Goal: Transaction & Acquisition: Download file/media

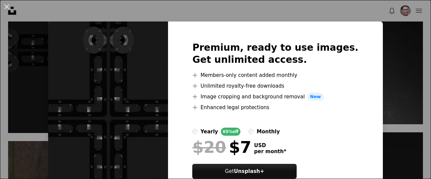
scroll to position [36, 0]
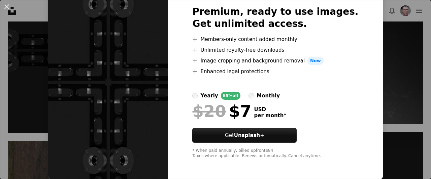
click at [379, 63] on div "An X shape Premium, ready to use images. Get unlimited access. A plus sign Memb…" at bounding box center [215, 89] width 431 height 179
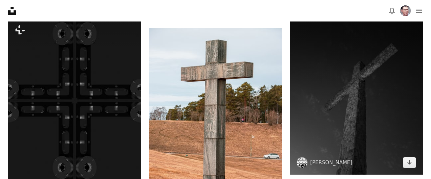
scroll to position [770, 0]
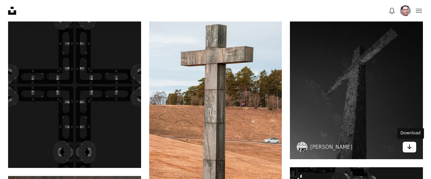
click at [414, 150] on link "Arrow pointing down" at bounding box center [408, 147] width 13 height 11
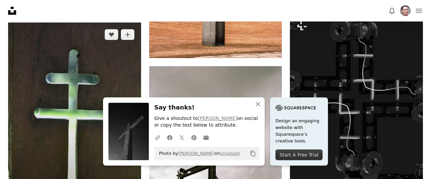
scroll to position [980, 0]
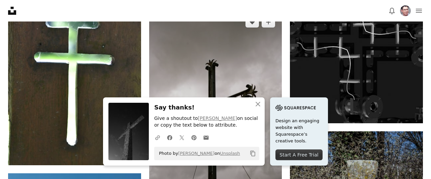
click at [188, 64] on img at bounding box center [215, 110] width 133 height 200
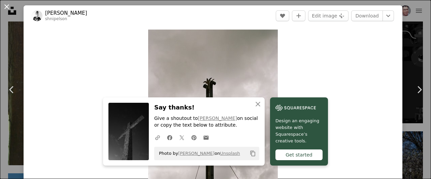
click at [3, 5] on button "An X shape" at bounding box center [7, 7] width 8 height 8
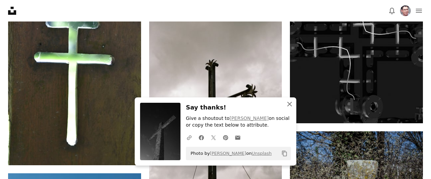
click at [290, 104] on icon "button" at bounding box center [289, 104] width 5 height 5
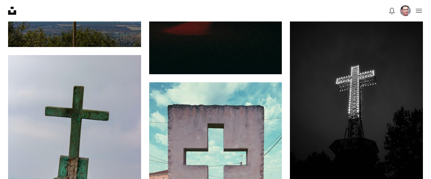
scroll to position [1330, 0]
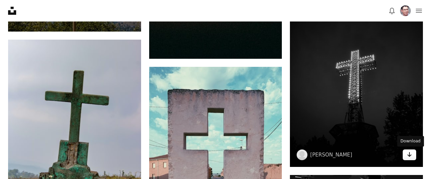
click at [413, 157] on link "Arrow pointing down" at bounding box center [408, 155] width 13 height 11
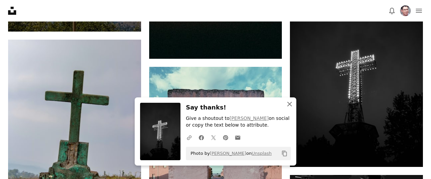
click at [289, 107] on icon "An X shape" at bounding box center [289, 104] width 8 height 8
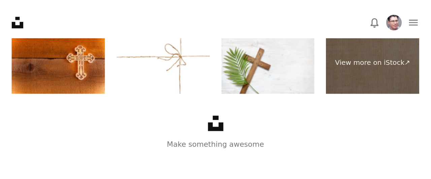
scroll to position [3065, 0]
